Goal: Check status: Check status

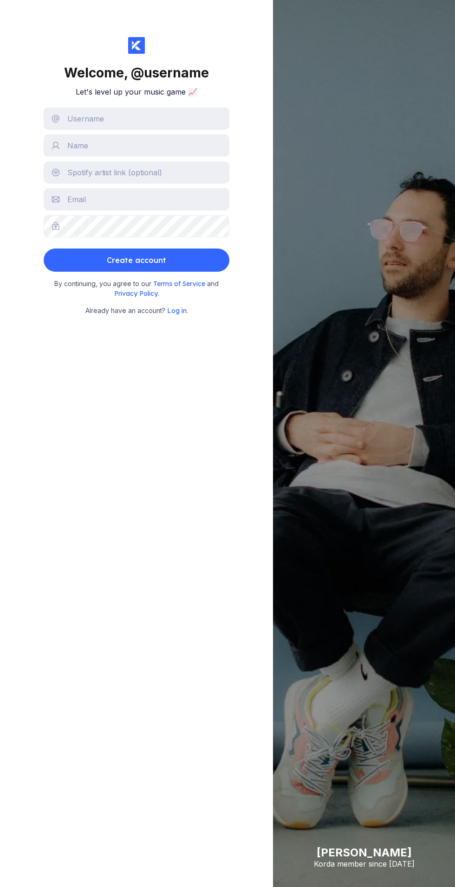
click at [291, 250] on div "[PERSON_NAME] member since [DATE]" at bounding box center [364, 443] width 182 height 887
click at [179, 310] on span "Log in" at bounding box center [176, 311] width 19 height 8
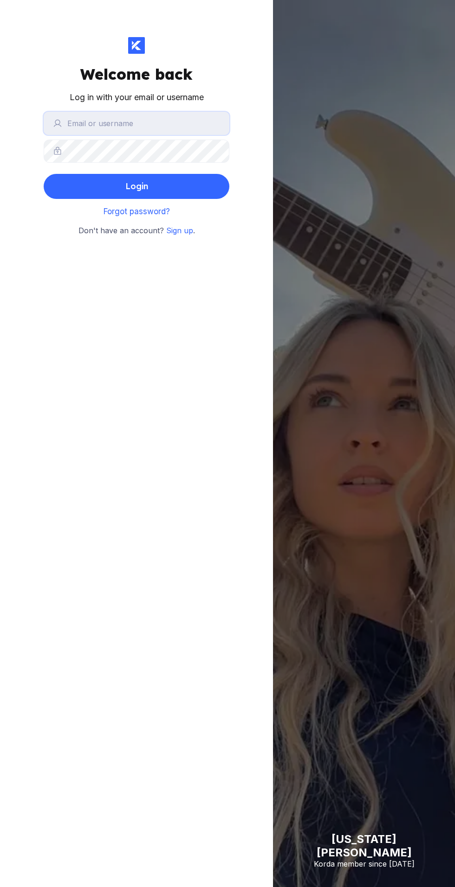
click at [98, 123] on input "text" at bounding box center [137, 123] width 186 height 23
type input "lpapawitimbe"
click at [44, 174] on button "Login" at bounding box center [137, 186] width 186 height 25
click at [109, 196] on button "Login" at bounding box center [137, 186] width 186 height 25
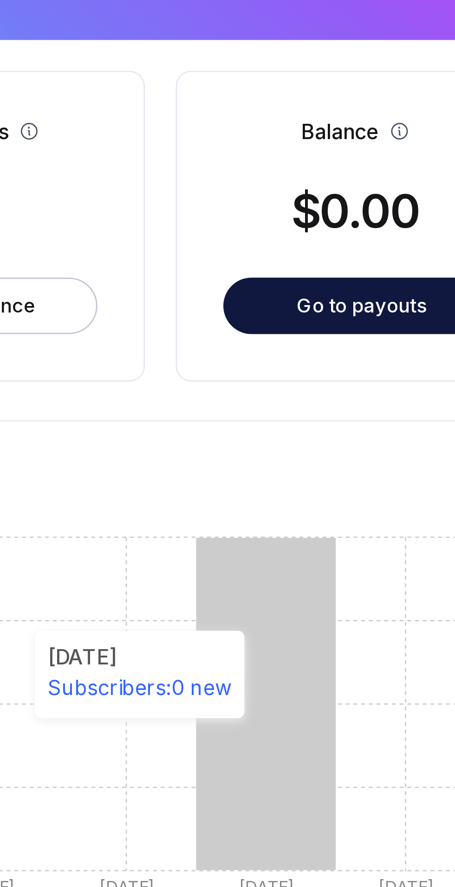
click at [378, 322] on div "Go to payouts" at bounding box center [369, 322] width 47 height 9
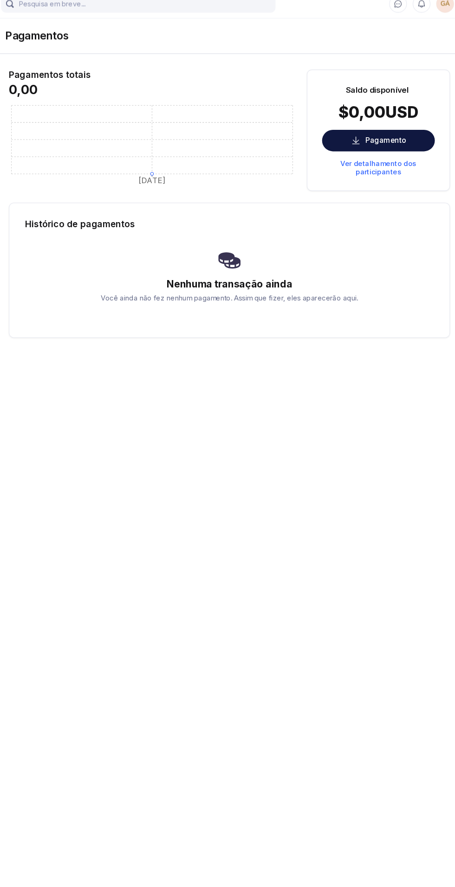
click at [411, 174] on div "Ver detalhamento dos participantes" at bounding box center [368, 169] width 107 height 16
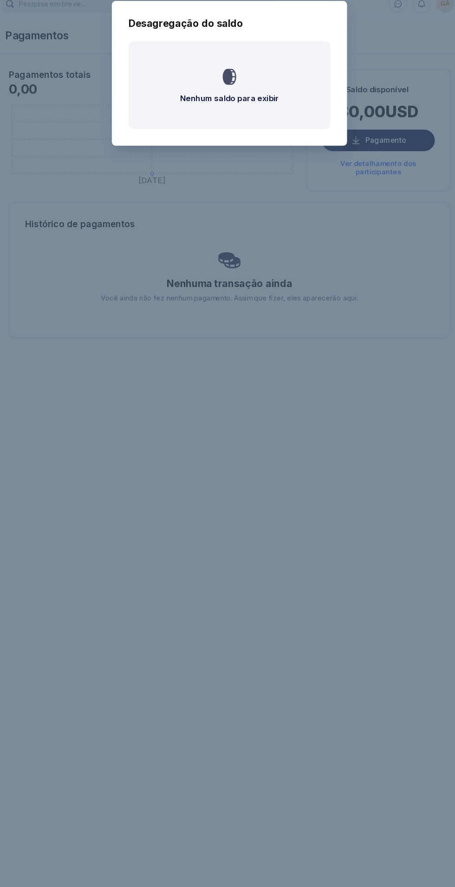
click at [396, 90] on div "Desagregação do saldo Nenhum saldo para exibir" at bounding box center [227, 443] width 455 height 887
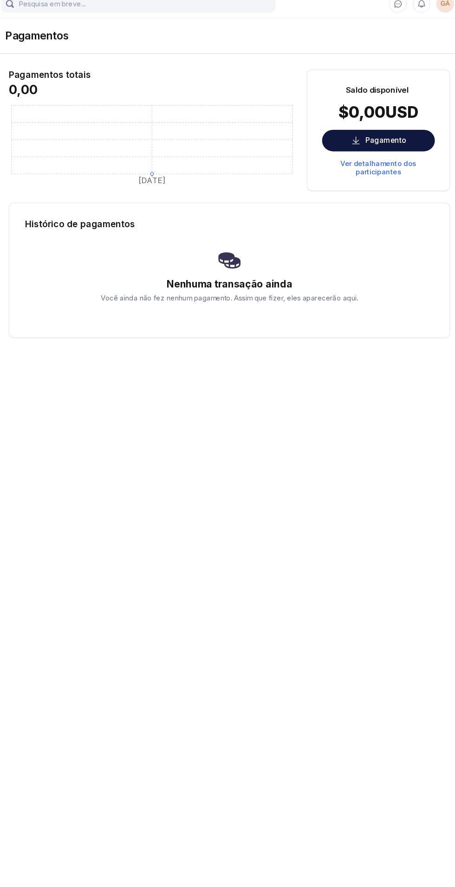
click at [375, 143] on font "Pagamento" at bounding box center [375, 143] width 38 height 9
